Goal: Task Accomplishment & Management: Use online tool/utility

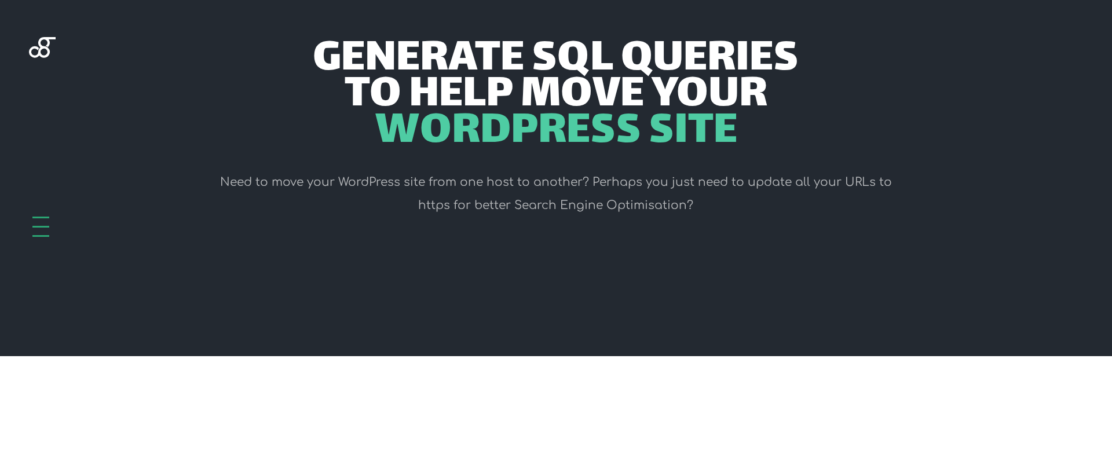
scroll to position [263, 0]
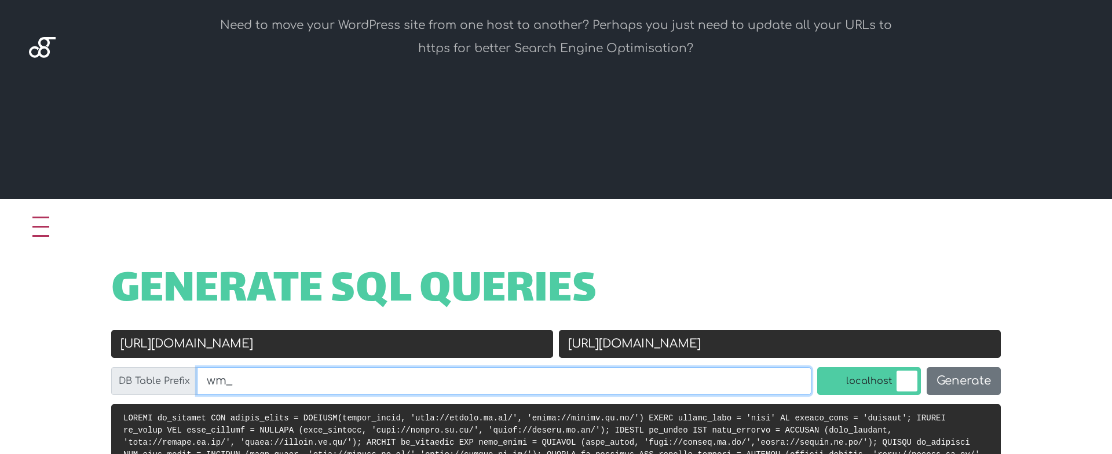
click at [344, 383] on input "wm_" at bounding box center [504, 381] width 615 height 28
paste input "p_486ckjthbm_actionscheduler_actions"
drag, startPoint x: 303, startPoint y: 380, endPoint x: 531, endPoint y: 381, distance: 227.7
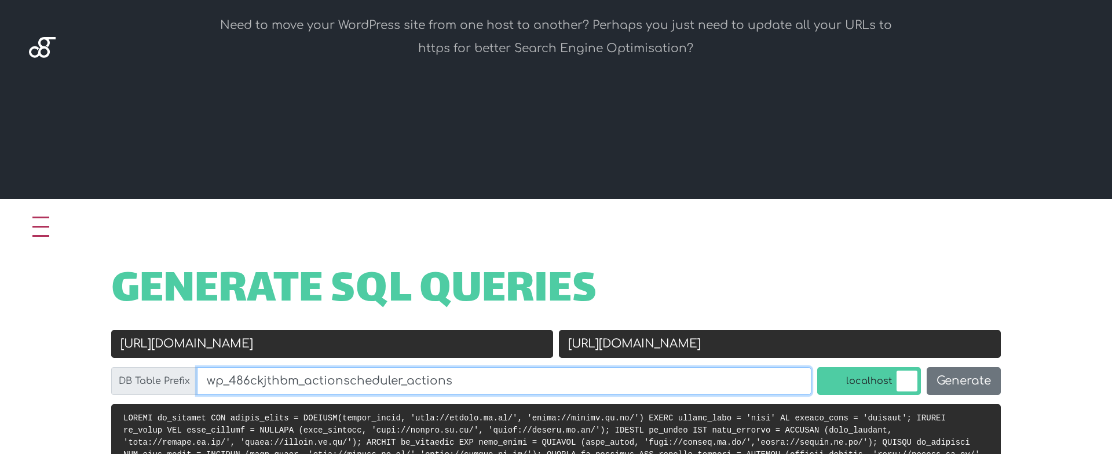
click at [531, 381] on input "wp_486ckjthbm_actionscheduler_actions" at bounding box center [504, 381] width 615 height 28
type input "wp_486ckjthbm_"
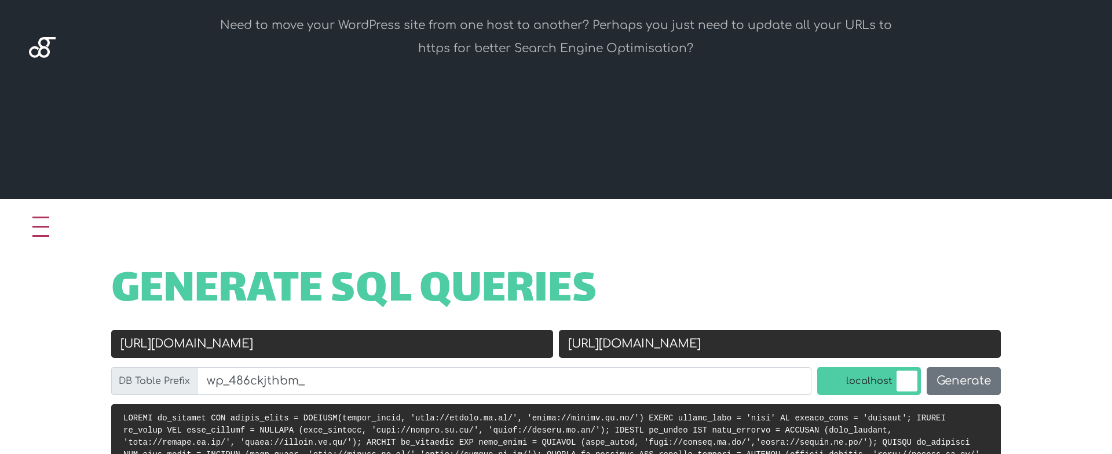
click at [854, 386] on label "localhost" at bounding box center [869, 381] width 104 height 28
click at [806, 370] on input "localhost" at bounding box center [806, 370] width 0 height 0
click at [737, 334] on input "[URL][DOMAIN_NAME]" at bounding box center [780, 344] width 442 height 28
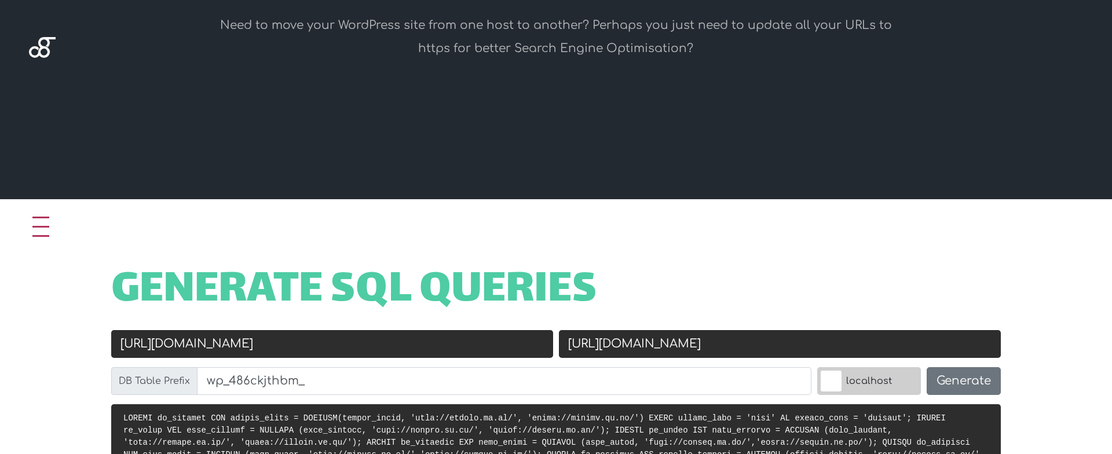
paste input "kingja"
type input "[URL][DOMAIN_NAME]"
drag, startPoint x: 352, startPoint y: 353, endPoint x: 27, endPoint y: 339, distance: 325.3
paste input "s://[DOMAIN_NAME][URL]"
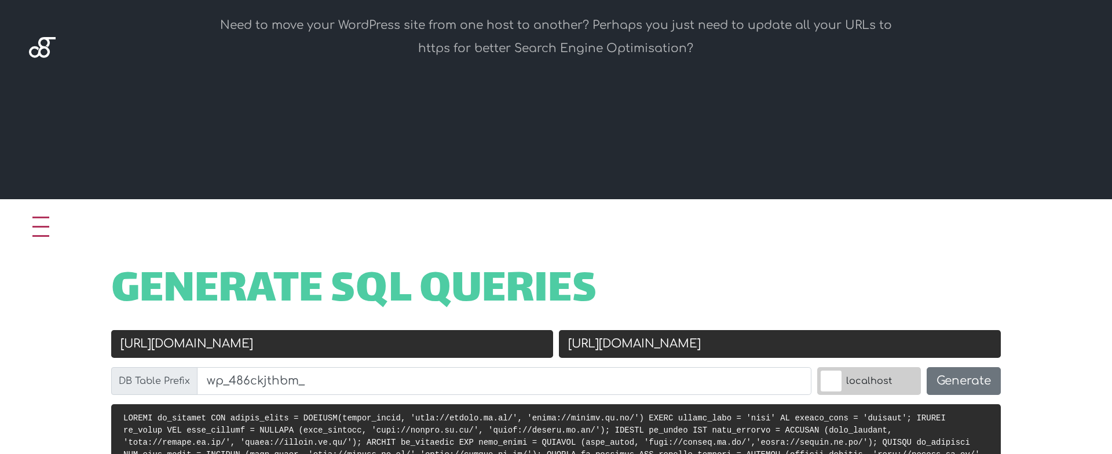
drag, startPoint x: 245, startPoint y: 344, endPoint x: 579, endPoint y: 349, distance: 334.3
click at [579, 349] on div "Old URL [URL][DOMAIN_NAME] New URL [URL][DOMAIN_NAME] DB Table Prefix wp_486ckj…" at bounding box center [556, 367] width 896 height 74
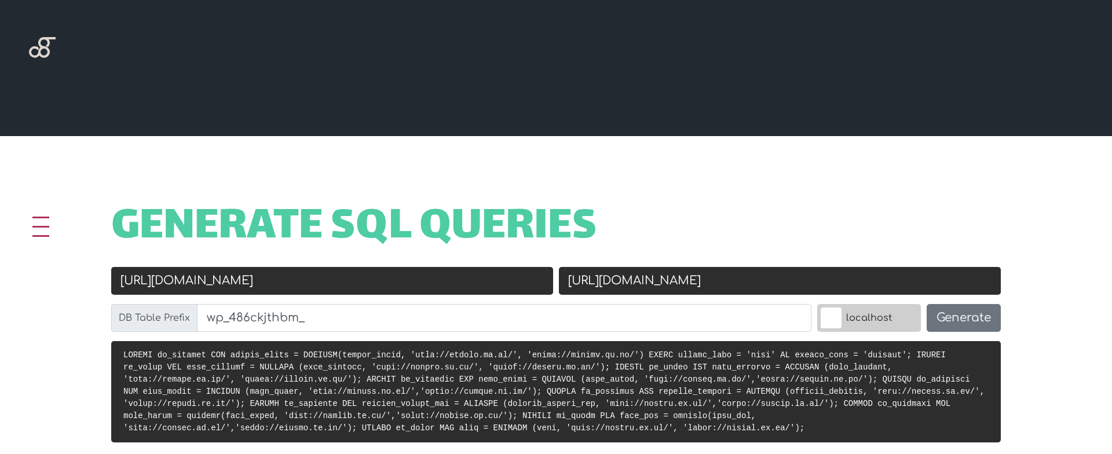
scroll to position [367, 0]
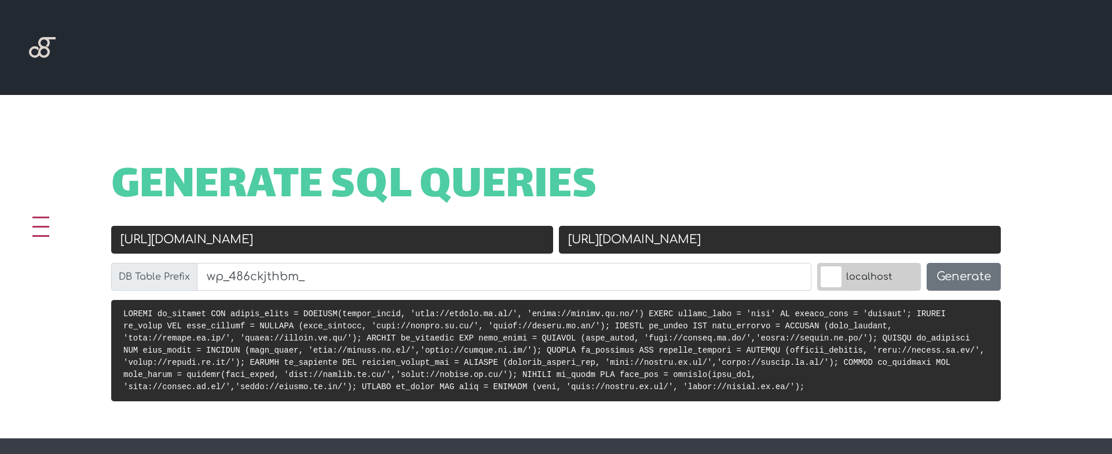
type input "[URL][DOMAIN_NAME]"
click at [963, 280] on button "Generate" at bounding box center [964, 277] width 74 height 28
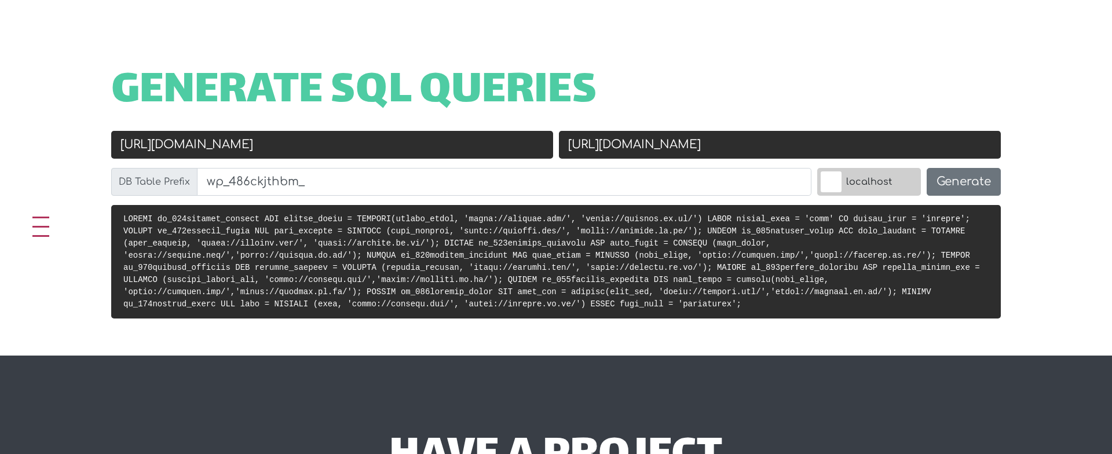
scroll to position [462, 0]
drag, startPoint x: 774, startPoint y: 254, endPoint x: 806, endPoint y: 252, distance: 31.4
click at [788, 254] on code at bounding box center [551, 261] width 857 height 94
click at [689, 148] on input "[URL][DOMAIN_NAME]" at bounding box center [780, 145] width 442 height 28
click at [364, 152] on input "[URL][DOMAIN_NAME]" at bounding box center [332, 145] width 442 height 28
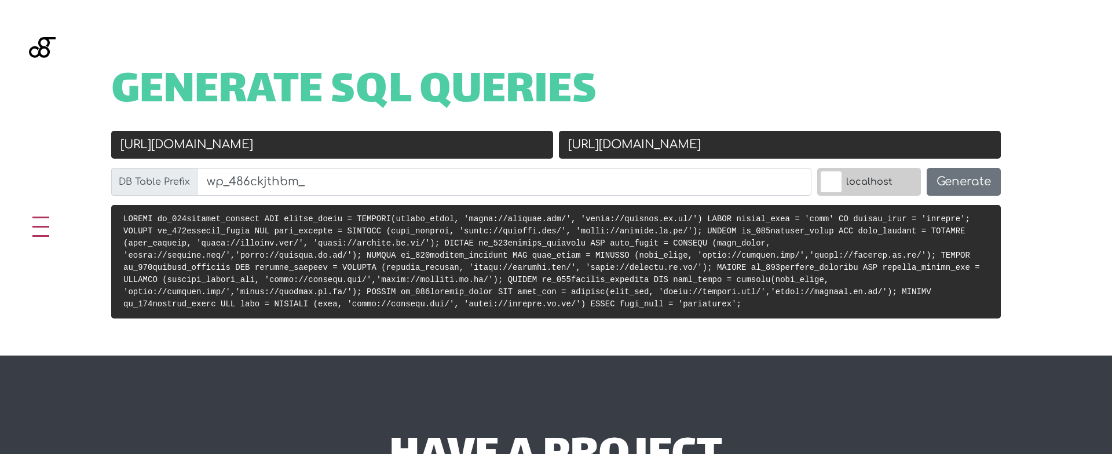
click at [364, 152] on input "[URL][DOMAIN_NAME]" at bounding box center [332, 145] width 442 height 28
click at [156, 144] on input "[URL][DOMAIN_NAME]" at bounding box center [332, 145] width 442 height 28
drag, startPoint x: 152, startPoint y: 145, endPoint x: 152, endPoint y: 162, distance: 16.8
click at [152, 146] on input "[URL][DOMAIN_NAME]" at bounding box center [332, 145] width 442 height 28
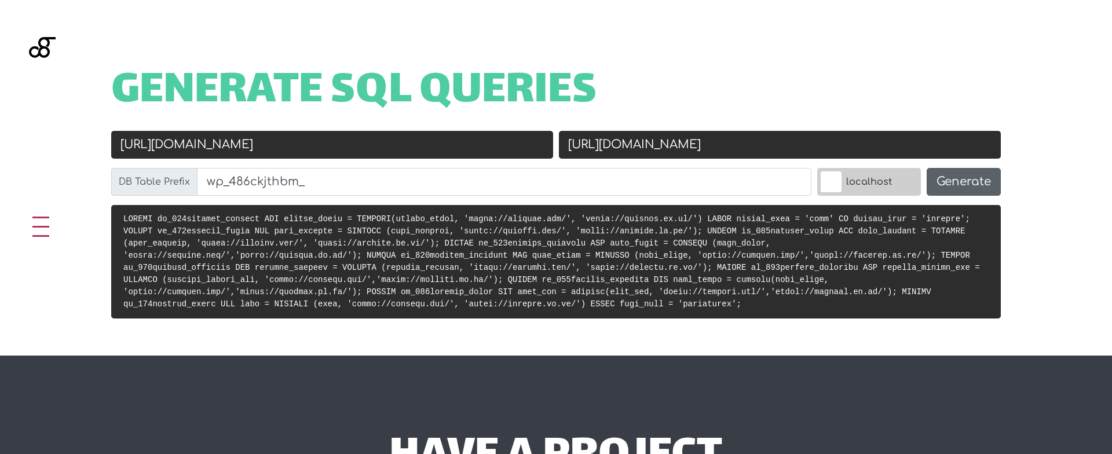
type input "http://kingjae.com/"
click at [956, 178] on button "Generate" at bounding box center [964, 182] width 74 height 28
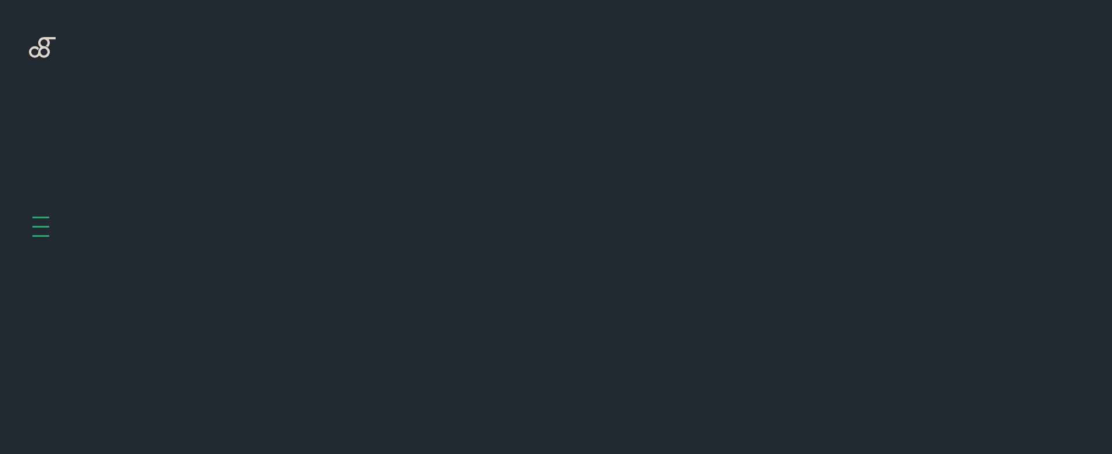
scroll to position [462, 0]
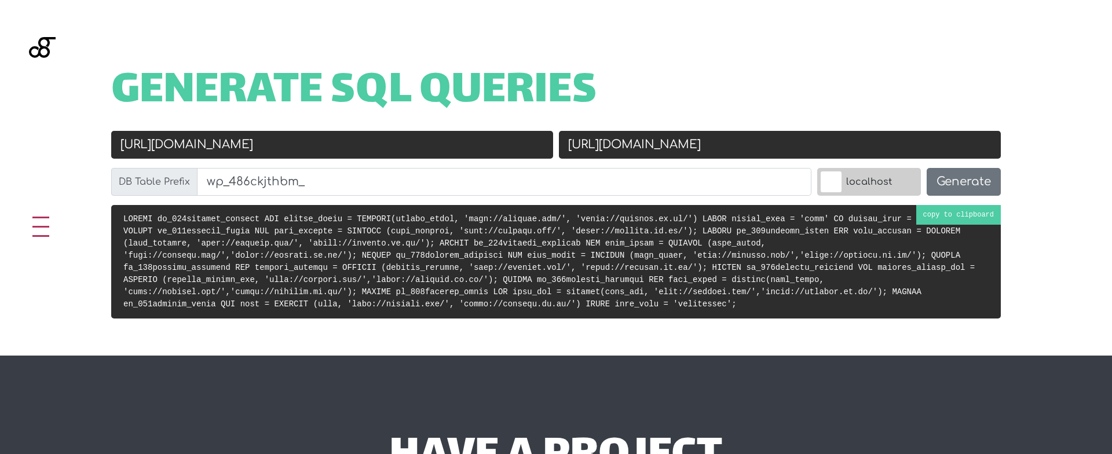
click at [370, 248] on pre at bounding box center [556, 262] width 890 height 114
drag, startPoint x: 144, startPoint y: 143, endPoint x: 147, endPoint y: 150, distance: 8.3
click at [144, 143] on input "http://kingjae.com/" at bounding box center [332, 145] width 442 height 28
click at [253, 148] on input "[URL][DOMAIN_NAME]" at bounding box center [332, 145] width 442 height 28
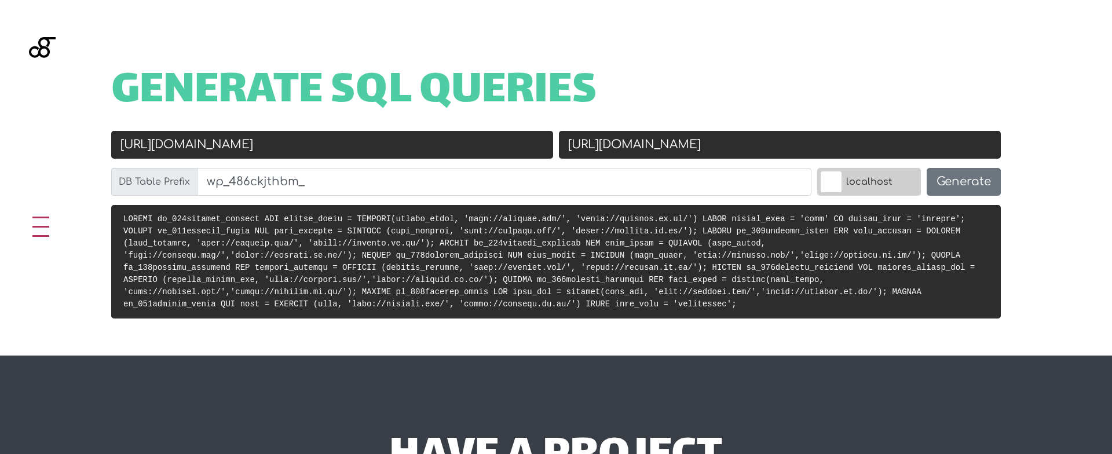
click at [253, 148] on input "[URL][DOMAIN_NAME]" at bounding box center [332, 145] width 442 height 28
type input "[URL][DOMAIN_NAME]"
click at [710, 139] on input "[URL][DOMAIN_NAME]" at bounding box center [780, 145] width 442 height 28
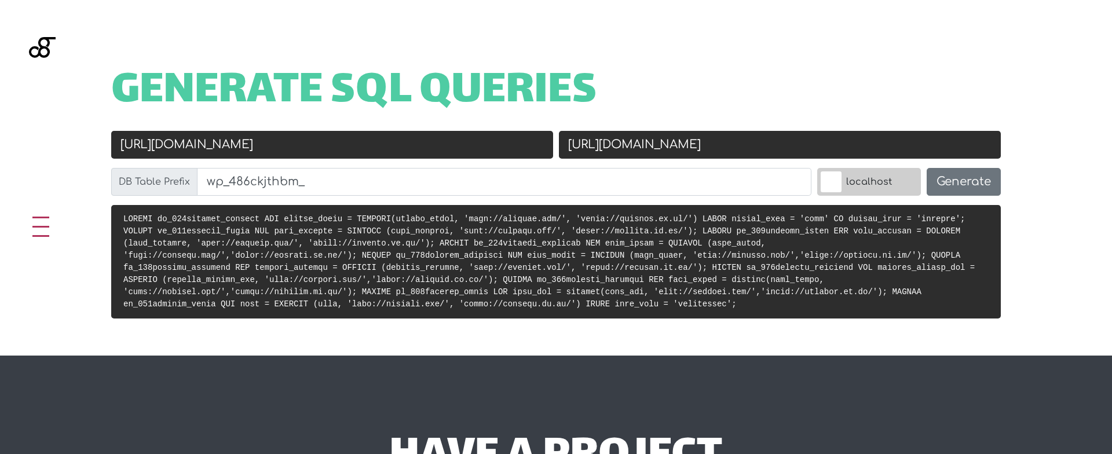
click at [710, 139] on input "[URL][DOMAIN_NAME]" at bounding box center [780, 145] width 442 height 28
